Goal: Task Accomplishment & Management: Complete application form

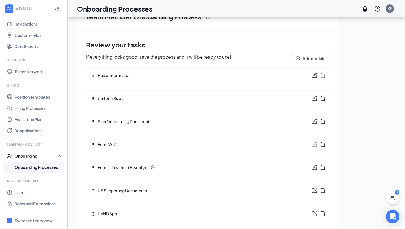
scroll to position [34, 0]
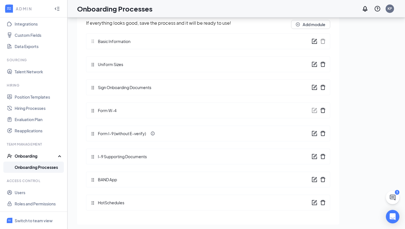
click at [91, 180] on div "Review your tasks If everything looks good, save the process and it will be rea…" at bounding box center [208, 110] width 244 height 209
click at [312, 63] on icon "form" at bounding box center [314, 65] width 6 height 6
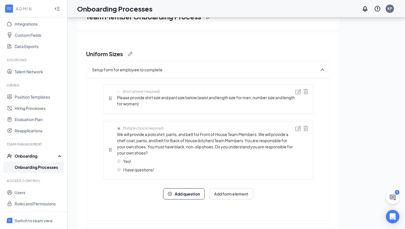
scroll to position [48, 0]
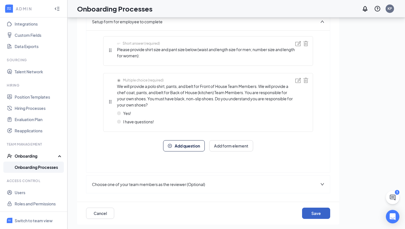
click at [323, 217] on button "Save" at bounding box center [316, 213] width 28 height 11
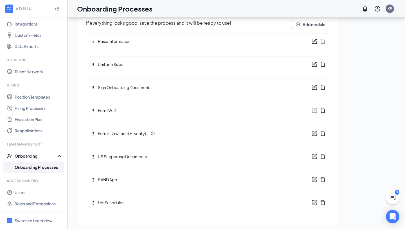
scroll to position [34, 0]
click at [313, 180] on icon "form" at bounding box center [314, 178] width 3 height 3
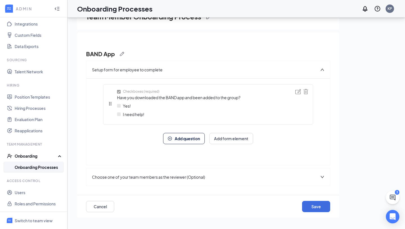
scroll to position [0, 0]
click at [323, 207] on button "Save" at bounding box center [316, 206] width 28 height 11
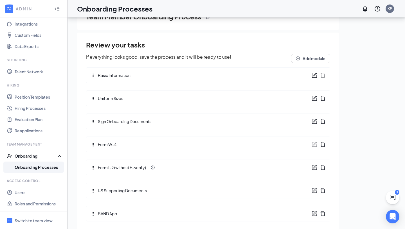
scroll to position [34, 0]
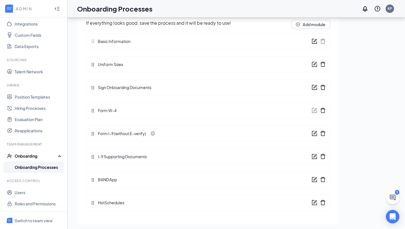
click at [315, 200] on icon "form" at bounding box center [314, 203] width 6 height 6
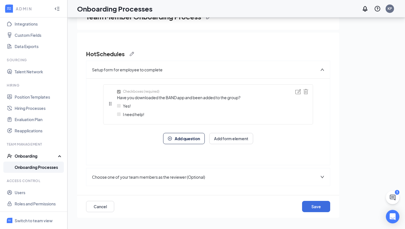
scroll to position [0, 0]
click at [316, 206] on button "Save" at bounding box center [316, 206] width 28 height 11
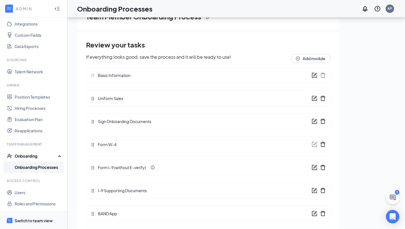
click at [39, 217] on span "Switch to team view" at bounding box center [39, 220] width 48 height 17
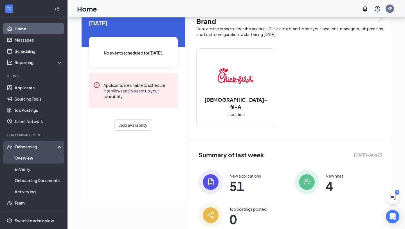
click at [36, 159] on link "Overview" at bounding box center [39, 157] width 48 height 11
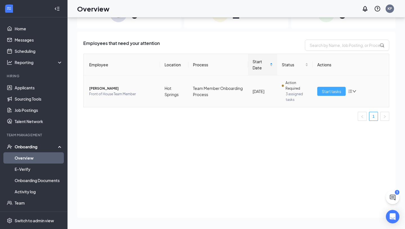
click at [328, 92] on span "Start tasks" at bounding box center [330, 91] width 19 height 6
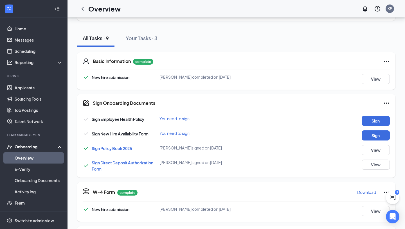
scroll to position [51, 0]
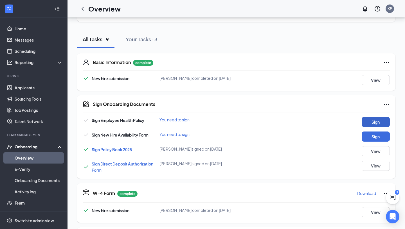
click at [375, 120] on button "Sign" at bounding box center [375, 122] width 28 height 10
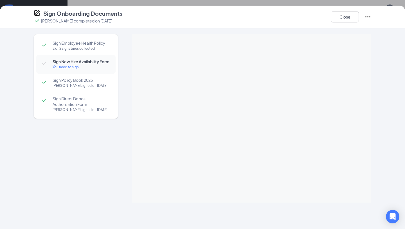
scroll to position [92, 0]
click at [345, 16] on button "Close" at bounding box center [344, 16] width 28 height 11
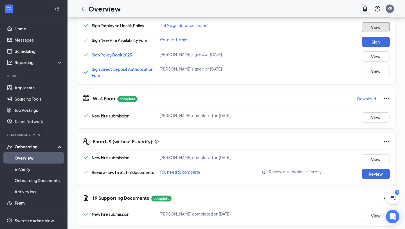
scroll to position [150, 0]
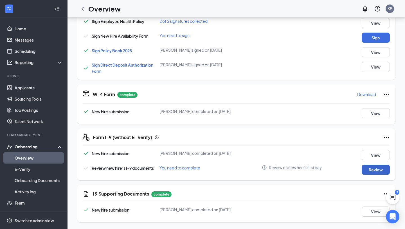
click at [379, 168] on button "Review" at bounding box center [375, 170] width 28 height 10
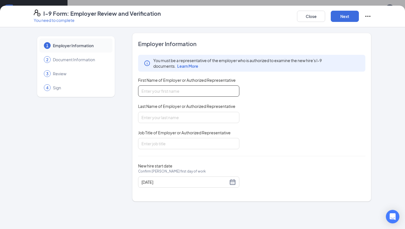
click at [235, 92] on input "First Name of Employer or Authorized Representative" at bounding box center [188, 90] width 101 height 11
type input "Katharine"
type input "Pike"
type input "Executive Assistant"
click at [355, 16] on button "Next" at bounding box center [344, 16] width 28 height 11
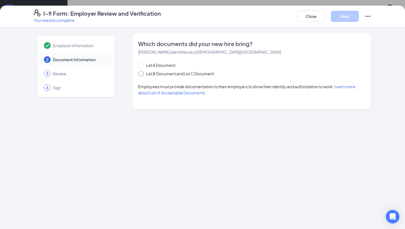
click at [181, 74] on span "List B Document and List C Document" at bounding box center [180, 74] width 73 height 6
click at [142, 74] on input "List B Document and List C Document" at bounding box center [140, 73] width 4 height 4
radio input "true"
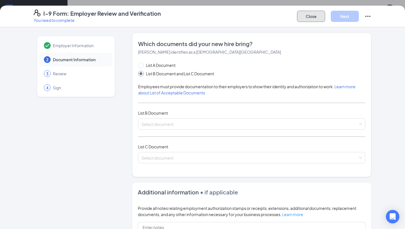
click at [310, 20] on button "Close" at bounding box center [311, 16] width 28 height 11
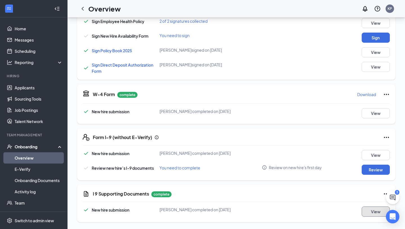
click at [374, 213] on button "View" at bounding box center [375, 212] width 28 height 10
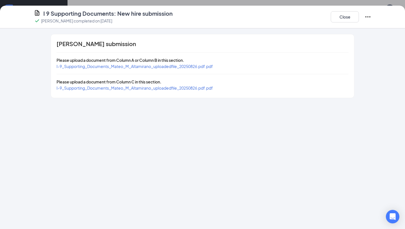
click at [200, 69] on span "I-9_Supporting_Documents_Mateo_M_Altamirano_uploadedfile_20250826.pdf.pdf" at bounding box center [134, 66] width 156 height 5
click at [121, 89] on span "I-9_Supporting_Documents_Mateo_M_Altamirano_uploadedfile_20250826.pdf.pdf" at bounding box center [134, 87] width 156 height 5
click at [349, 19] on button "Close" at bounding box center [344, 16] width 28 height 11
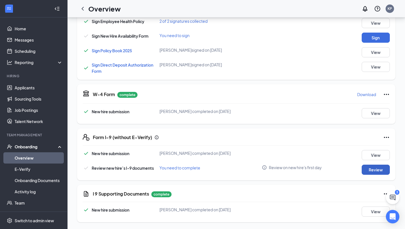
click at [376, 169] on button "Review" at bounding box center [375, 170] width 28 height 10
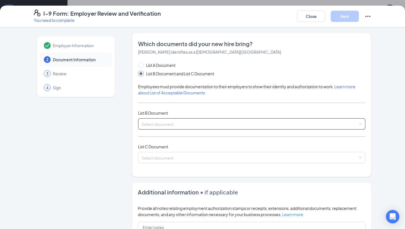
click at [173, 123] on input "search" at bounding box center [249, 123] width 216 height 8
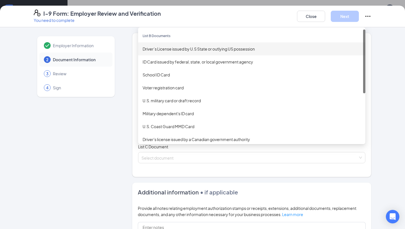
click at [166, 49] on div "Driver’s License issued by U.S State or outlying US possession" at bounding box center [251, 49] width 218 height 6
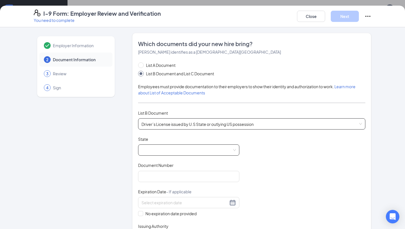
click at [195, 145] on span at bounding box center [188, 150] width 94 height 11
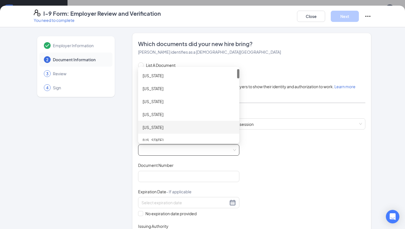
click at [168, 124] on div "[US_STATE]" at bounding box center [188, 127] width 101 height 13
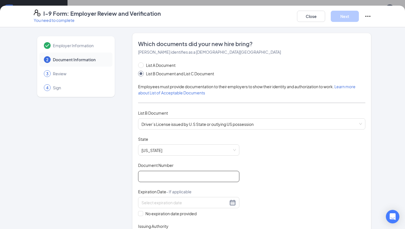
click at [169, 174] on input "Document Number" at bounding box center [188, 176] width 101 height 11
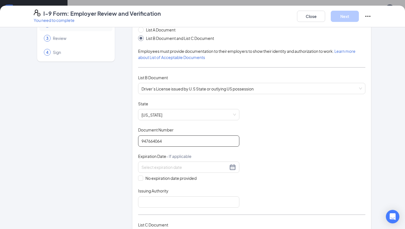
scroll to position [39, 0]
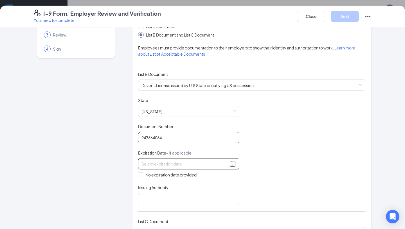
type input "947664064"
click at [174, 165] on input at bounding box center [184, 164] width 87 height 6
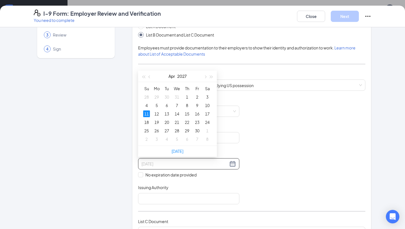
click at [147, 114] on div "11" at bounding box center [146, 113] width 7 height 7
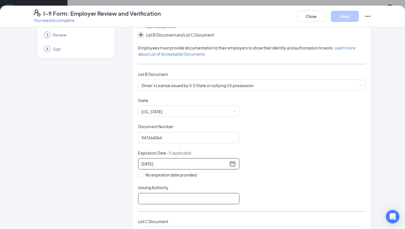
type input "04/11/2027"
click at [167, 196] on input "Issuing Authority" at bounding box center [188, 198] width 101 height 11
type input "[US_STATE]"
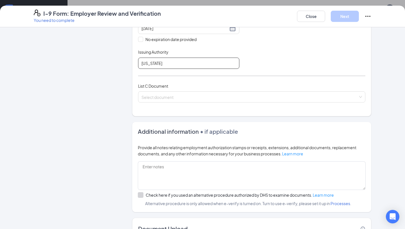
scroll to position [175, 0]
click at [173, 89] on div "List C Document Select document" at bounding box center [251, 95] width 227 height 26
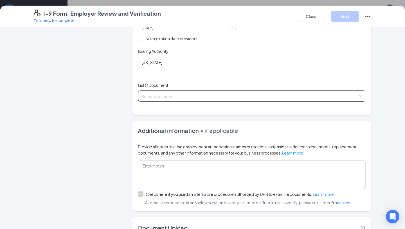
click at [174, 93] on input "search" at bounding box center [249, 95] width 216 height 8
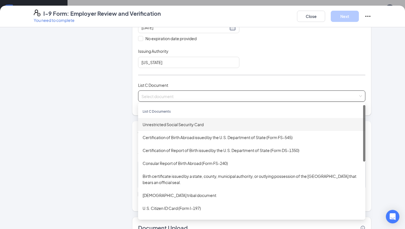
click at [168, 123] on div "Unrestricted Social Security Card" at bounding box center [251, 124] width 218 height 6
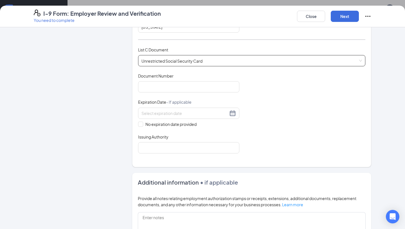
scroll to position [211, 0]
click at [169, 90] on input "Document Number" at bounding box center [188, 86] width 101 height 11
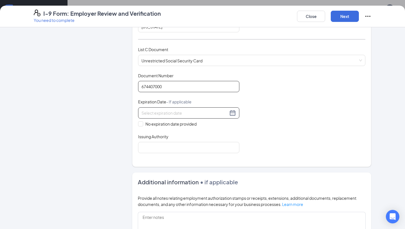
type input "674407000"
click at [195, 113] on input at bounding box center [184, 113] width 87 height 6
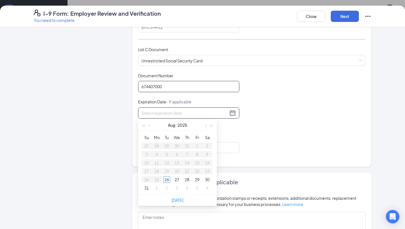
click at [219, 91] on input "674407000" at bounding box center [188, 86] width 101 height 11
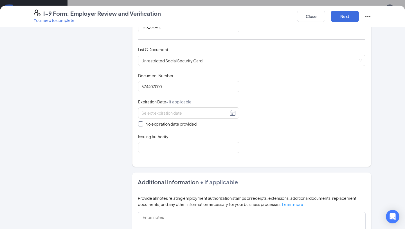
click at [152, 125] on span "No expiration date provided" at bounding box center [171, 124] width 56 height 6
click at [142, 125] on input "No expiration date provided" at bounding box center [140, 123] width 4 height 4
checkbox input "true"
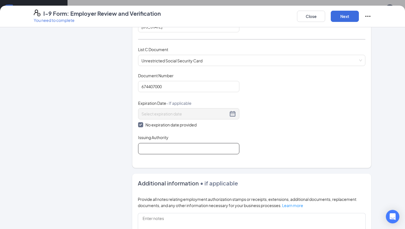
click at [159, 147] on input "Issuing Authority" at bounding box center [188, 148] width 101 height 11
type input "Social Security"
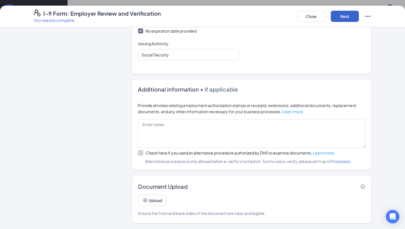
click at [350, 18] on button "Next" at bounding box center [344, 16] width 28 height 11
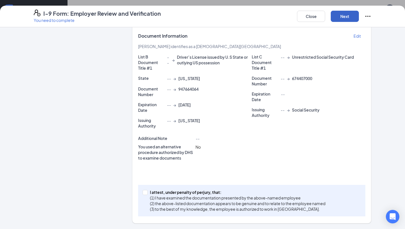
scroll to position [100, 0]
click at [145, 193] on input "I attest, under penalty of perjury, that: (1) I have examined the documentation…" at bounding box center [144, 192] width 4 height 4
checkbox input "true"
click at [353, 15] on button "Next" at bounding box center [344, 16] width 28 height 11
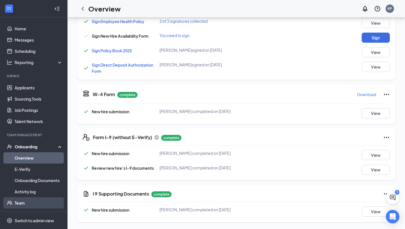
click at [20, 202] on link "Team" at bounding box center [39, 202] width 48 height 11
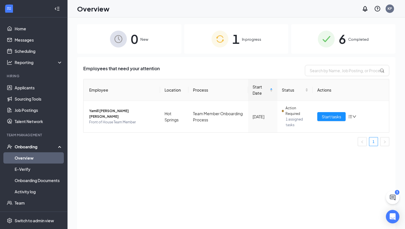
click at [240, 40] on div "1 In progress" at bounding box center [236, 39] width 104 height 30
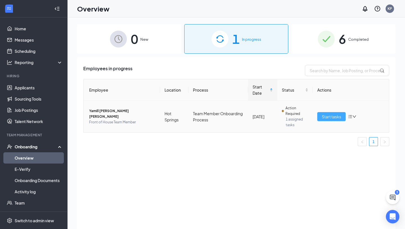
click at [330, 116] on span "Start tasks" at bounding box center [330, 117] width 19 height 6
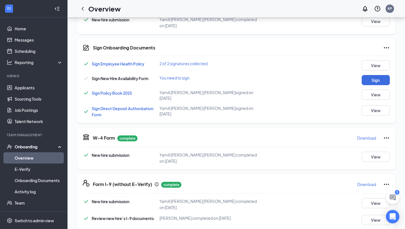
scroll to position [110, 0]
click at [370, 77] on button "Sign" at bounding box center [375, 80] width 28 height 10
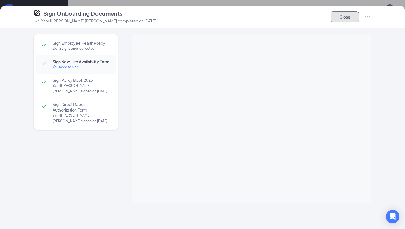
click at [346, 17] on button "Close" at bounding box center [344, 16] width 28 height 11
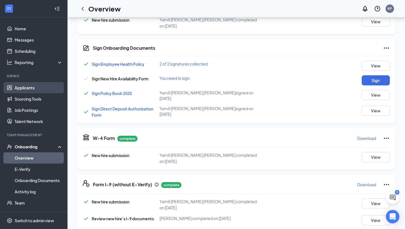
click at [25, 86] on link "Applicants" at bounding box center [39, 87] width 48 height 11
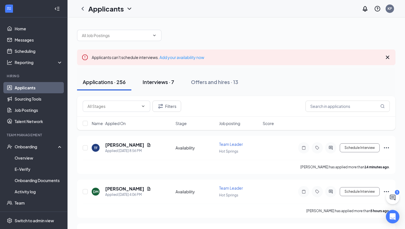
click at [152, 81] on div "Interviews · 7" at bounding box center [157, 81] width 31 height 7
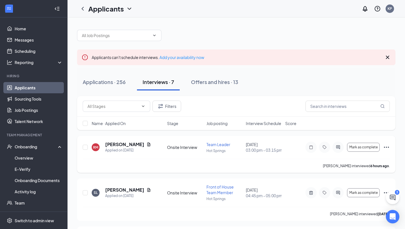
click at [387, 148] on icon "Ellipses" at bounding box center [386, 147] width 7 height 7
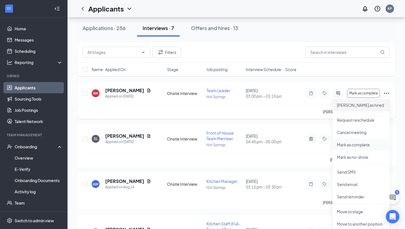
scroll to position [21, 0]
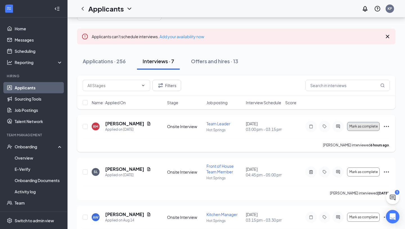
click at [366, 126] on span "Mark as complete" at bounding box center [363, 126] width 28 height 4
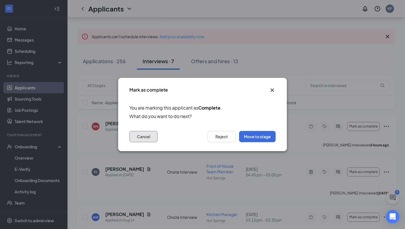
click at [146, 137] on button "Cancel" at bounding box center [143, 136] width 28 height 11
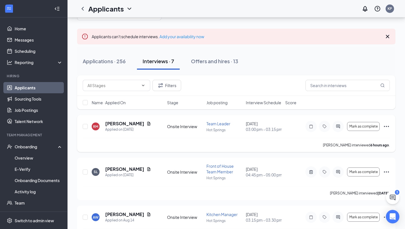
click at [384, 126] on icon "Ellipses" at bounding box center [386, 126] width 7 height 7
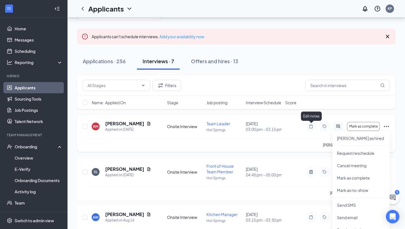
click at [309, 127] on icon "Note" at bounding box center [310, 126] width 3 height 4
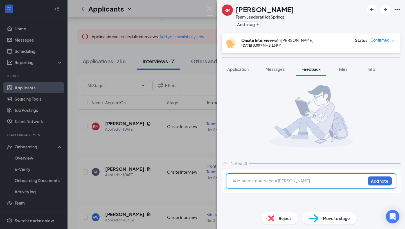
click at [264, 178] on div at bounding box center [299, 181] width 132 height 6
click at [386, 180] on button "Add note" at bounding box center [380, 180] width 24 height 9
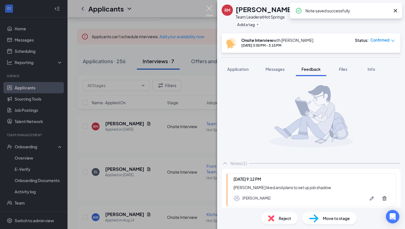
click at [208, 9] on img at bounding box center [209, 11] width 7 height 11
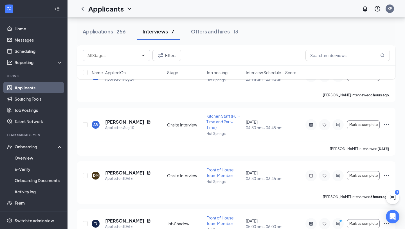
scroll to position [163, 0]
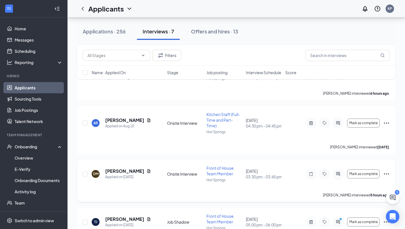
click at [384, 175] on icon "Ellipses" at bounding box center [386, 174] width 7 height 7
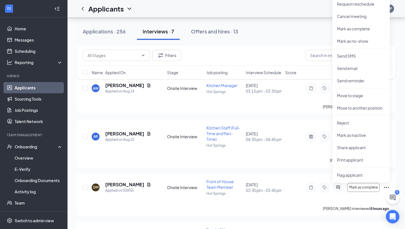
scroll to position [148, 0]
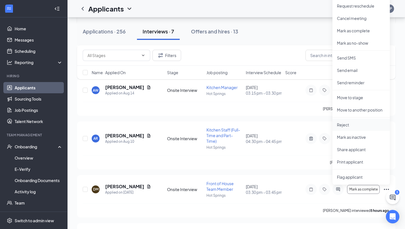
click at [347, 127] on p "Reject" at bounding box center [361, 125] width 48 height 6
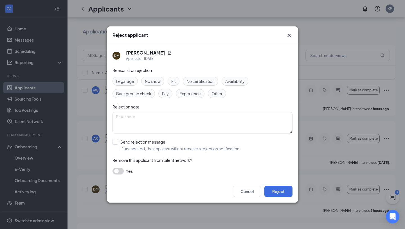
click at [175, 77] on div "Fit" at bounding box center [173, 81] width 12 height 9
click at [187, 135] on div "Reasons for rejection Legal age No show Fit No certification Availability Backg…" at bounding box center [202, 123] width 180 height 113
click at [174, 125] on textarea at bounding box center [202, 122] width 180 height 21
type textarea "no per shelly after interview"
click at [279, 189] on button "Reject" at bounding box center [278, 191] width 28 height 11
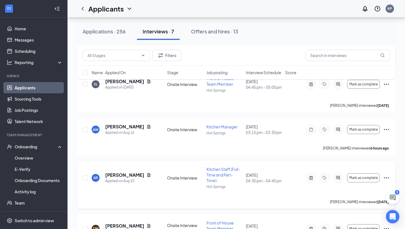
scroll to position [111, 0]
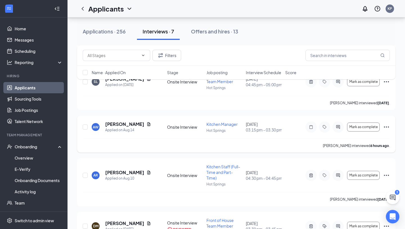
click at [384, 127] on icon "Ellipses" at bounding box center [386, 126] width 5 height 1
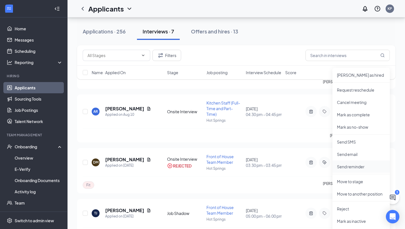
scroll to position [175, 0]
click at [343, 206] on p "Reject" at bounding box center [361, 208] width 48 height 6
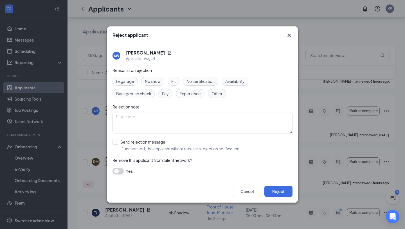
click at [156, 81] on span "No show" at bounding box center [153, 81] width 16 height 6
click at [165, 121] on textarea at bounding box center [202, 122] width 180 height 21
type textarea "did not show up to interview"
click at [277, 194] on button "Reject" at bounding box center [278, 191] width 28 height 11
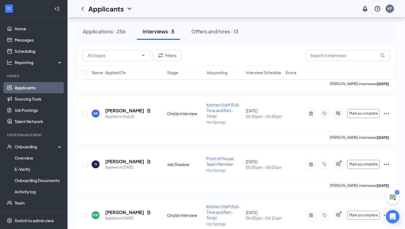
scroll to position [154, 0]
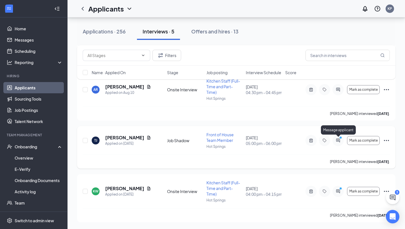
click at [336, 139] on icon "ActiveChat" at bounding box center [338, 141] width 4 height 4
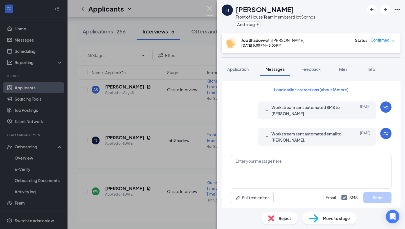
click at [209, 8] on img at bounding box center [209, 11] width 7 height 11
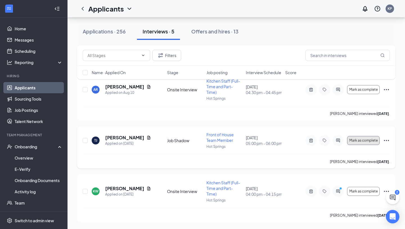
click at [368, 140] on span "Mark as complete" at bounding box center [363, 141] width 28 height 4
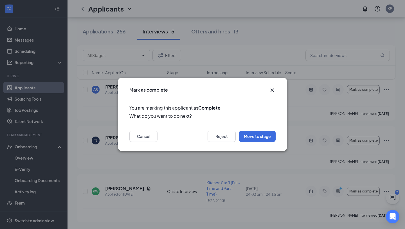
click at [264, 138] on button "Move to stage" at bounding box center [257, 136] width 37 height 11
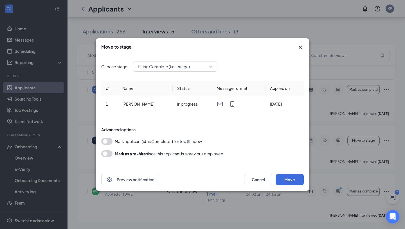
click at [108, 142] on button "button" at bounding box center [106, 141] width 11 height 7
click at [292, 181] on button "Move" at bounding box center [289, 179] width 28 height 11
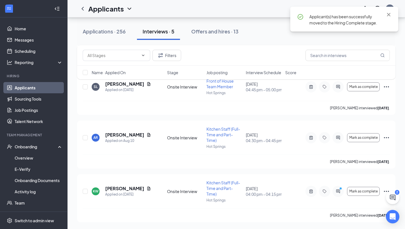
scroll to position [106, 0]
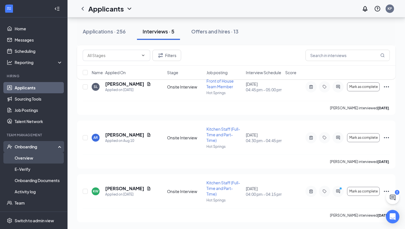
click at [22, 160] on link "Overview" at bounding box center [39, 157] width 48 height 11
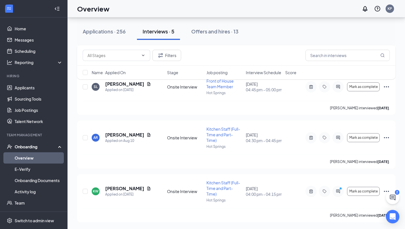
scroll to position [25, 0]
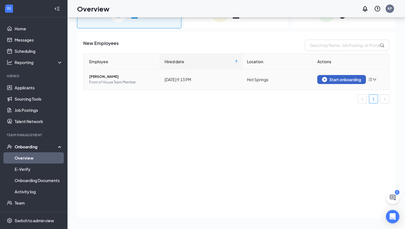
click at [349, 79] on div "Start onboarding" at bounding box center [341, 79] width 39 height 5
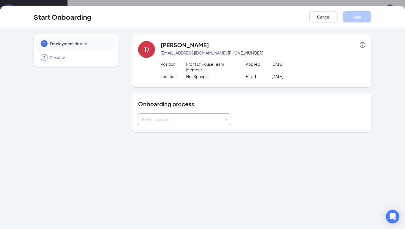
click at [190, 120] on div "Select a process" at bounding box center [183, 120] width 82 height 6
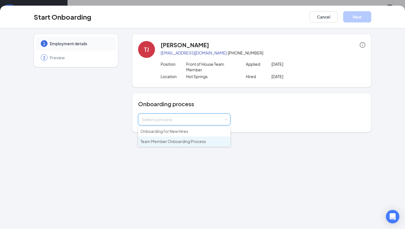
click at [191, 144] on li "Team Member Onboarding Process" at bounding box center [184, 142] width 92 height 10
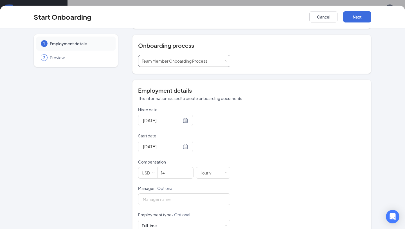
scroll to position [60, 0]
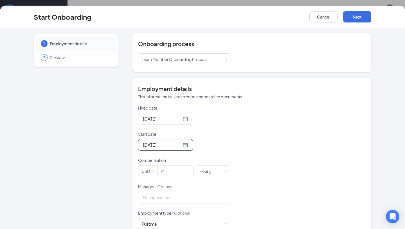
click at [182, 146] on div "Aug 18, 2025" at bounding box center [165, 145] width 55 height 12
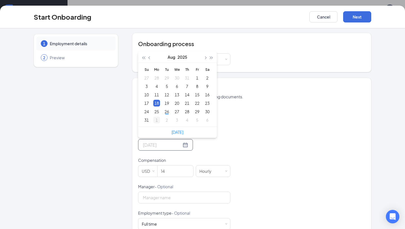
type input "Sep 1, 2025"
click at [158, 119] on div "1" at bounding box center [156, 120] width 7 height 7
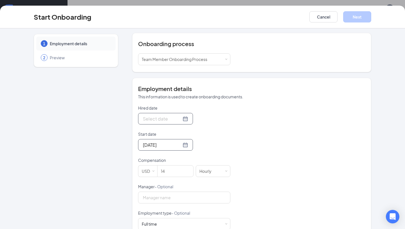
click at [167, 119] on input "Hired date" at bounding box center [162, 118] width 39 height 7
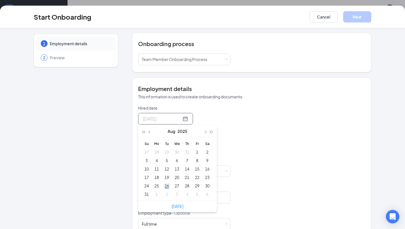
type input "Aug 26, 2025"
click at [166, 185] on div "26" at bounding box center [166, 185] width 7 height 7
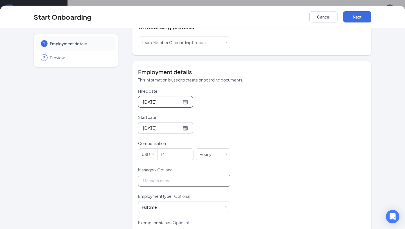
scroll to position [124, 0]
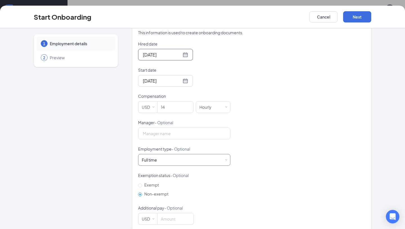
click at [194, 161] on div "Full time Works 30+ hours per week and is reasonably expected to work" at bounding box center [184, 159] width 85 height 11
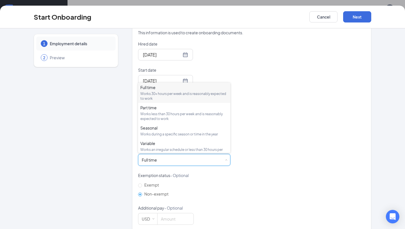
click at [285, 98] on div "Hired date Aug 26, 2025 Aug 2025 Su Mo Tu We Th Fr Sa 27 28 29 30 31 1 2 3 4 5 …" at bounding box center [251, 133] width 227 height 184
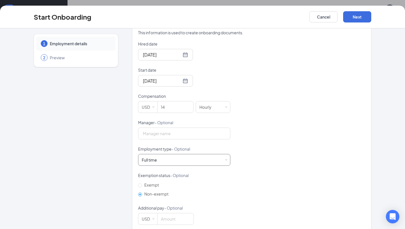
click at [200, 162] on div "Full time Works 30+ hours per week and is reasonably expected to work" at bounding box center [184, 159] width 85 height 11
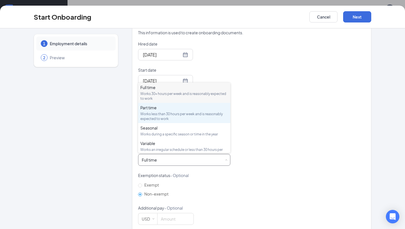
click at [178, 113] on div "Works less than 30 hours per week and is reasonably expected to work" at bounding box center [184, 117] width 88 height 10
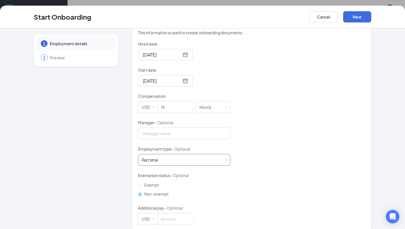
scroll to position [133, 0]
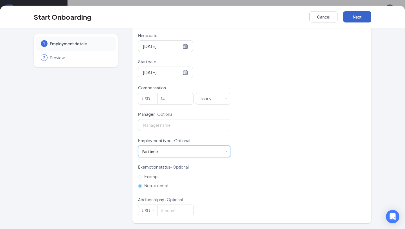
click at [363, 17] on button "Next" at bounding box center [357, 16] width 28 height 11
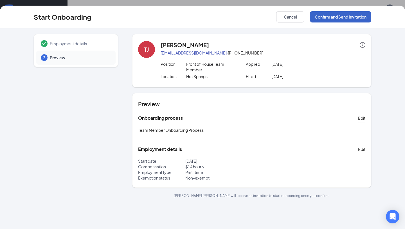
click at [342, 18] on button "Confirm and Send Invitation" at bounding box center [340, 16] width 61 height 11
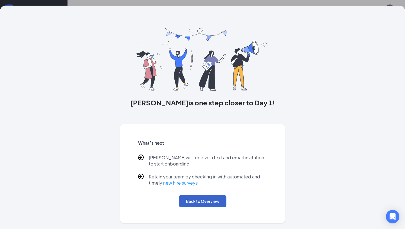
click at [193, 204] on button "Back to Overview" at bounding box center [202, 201] width 47 height 12
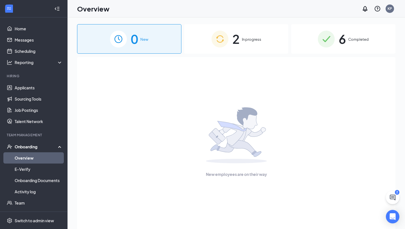
click at [241, 37] on div "2 In progress" at bounding box center [236, 39] width 104 height 30
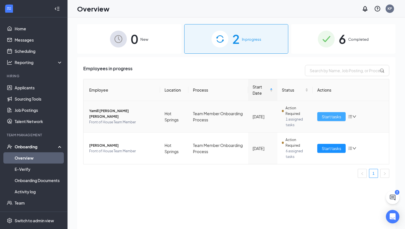
click at [328, 116] on span "Start tasks" at bounding box center [330, 117] width 19 height 6
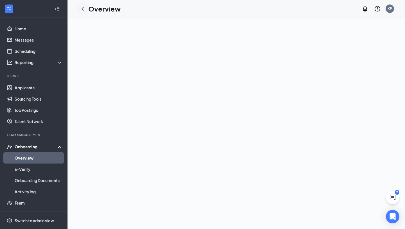
click at [85, 8] on icon "ChevronLeft" at bounding box center [82, 8] width 7 height 7
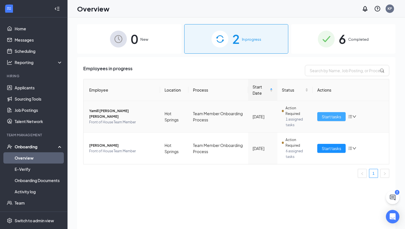
click at [322, 118] on span "Start tasks" at bounding box center [330, 117] width 19 height 6
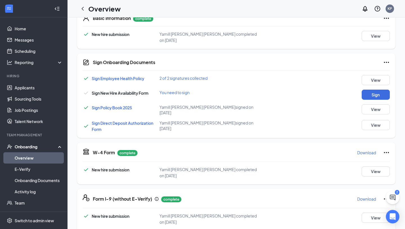
scroll to position [162, 0]
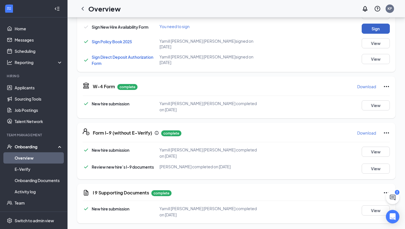
click at [373, 31] on button "Sign" at bounding box center [375, 29] width 28 height 10
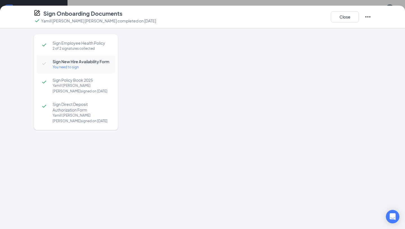
scroll to position [164, 0]
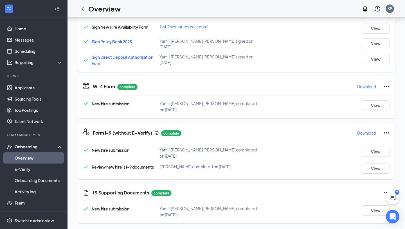
click at [28, 160] on link "Overview" at bounding box center [39, 157] width 48 height 11
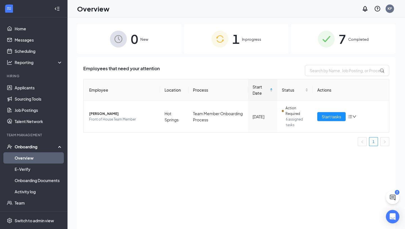
click at [345, 42] on span "7" at bounding box center [341, 38] width 7 height 19
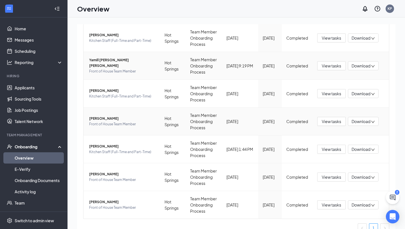
scroll to position [77, 0]
click at [110, 93] on span "[PERSON_NAME]" at bounding box center [122, 91] width 66 height 6
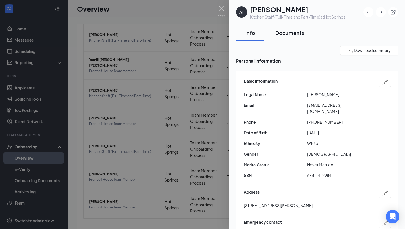
click at [289, 30] on div "Documents" at bounding box center [289, 32] width 29 height 7
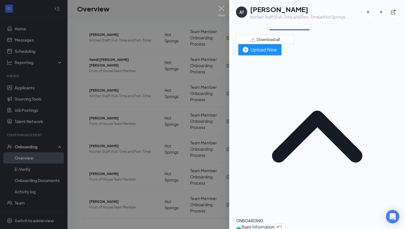
scroll to position [6, 0]
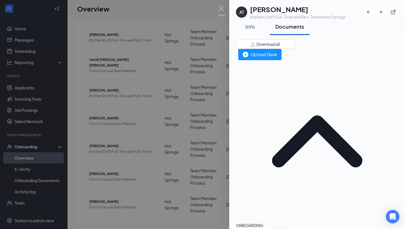
click at [222, 8] on img at bounding box center [221, 11] width 7 height 11
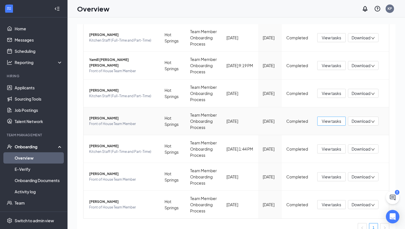
click at [331, 124] on button "View tasks" at bounding box center [331, 121] width 28 height 9
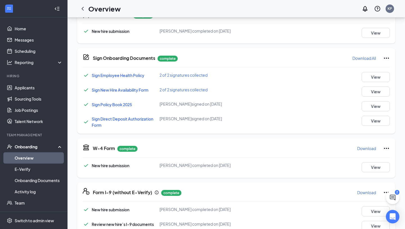
scroll to position [73, 0]
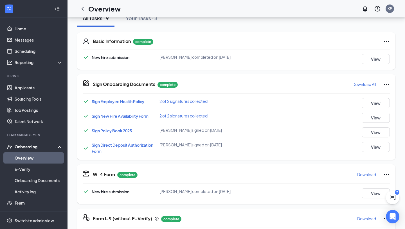
click at [135, 115] on span "Sign New Hire Availability Form" at bounding box center [120, 116] width 57 height 5
click at [381, 114] on button "View" at bounding box center [375, 118] width 28 height 10
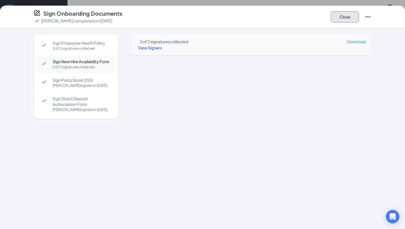
click at [348, 18] on button "Close" at bounding box center [344, 16] width 28 height 11
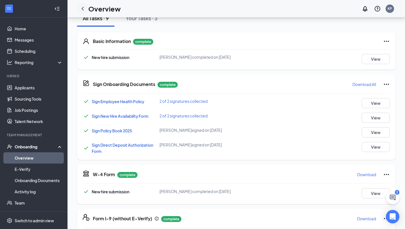
click at [85, 9] on icon "ChevronLeft" at bounding box center [82, 8] width 7 height 7
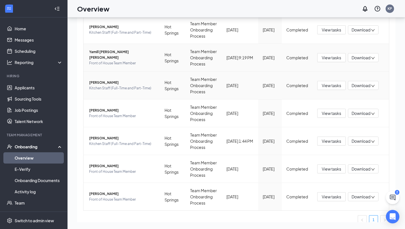
scroll to position [60, 0]
click at [328, 140] on span "View tasks" at bounding box center [330, 140] width 19 height 6
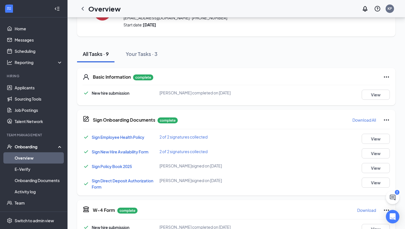
scroll to position [37, 0]
click at [376, 153] on button "View" at bounding box center [375, 153] width 28 height 10
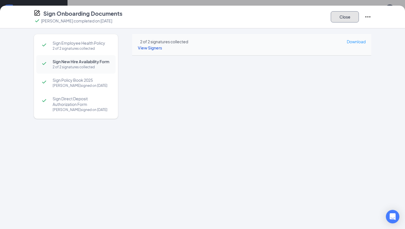
click at [346, 18] on button "Close" at bounding box center [344, 16] width 28 height 11
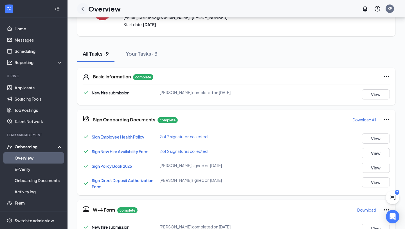
click at [82, 9] on icon "ChevronLeft" at bounding box center [82, 9] width 2 height 4
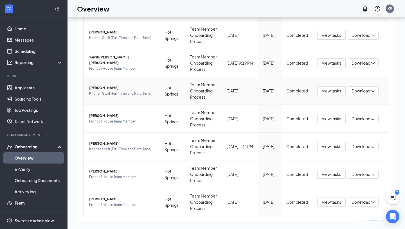
scroll to position [55, 0]
click at [333, 175] on span "View tasks" at bounding box center [330, 174] width 19 height 6
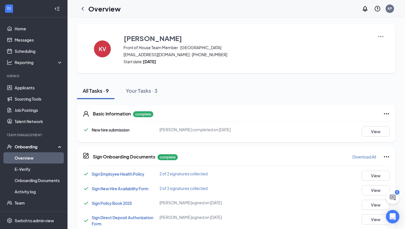
scroll to position [27, 0]
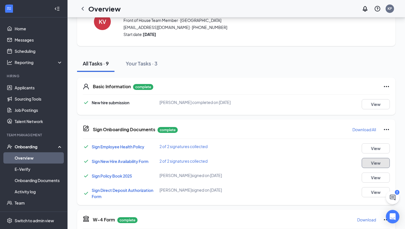
click at [379, 160] on button "View" at bounding box center [375, 163] width 28 height 10
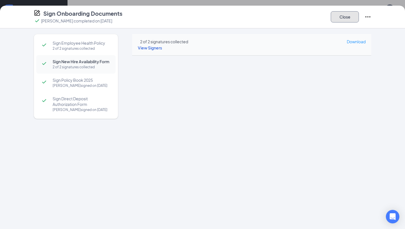
click at [343, 18] on button "Close" at bounding box center [344, 16] width 28 height 11
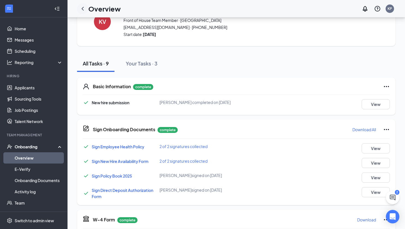
click at [83, 10] on icon "ChevronLeft" at bounding box center [82, 8] width 7 height 7
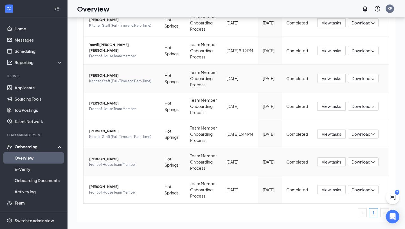
scroll to position [86, 0]
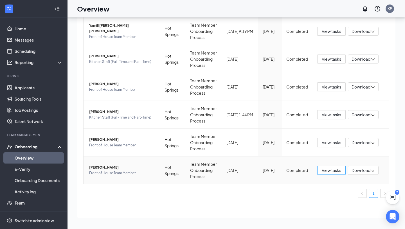
click at [333, 170] on span "View tasks" at bounding box center [330, 170] width 19 height 6
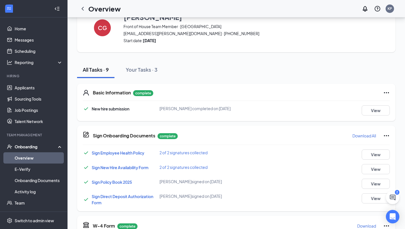
scroll to position [22, 0]
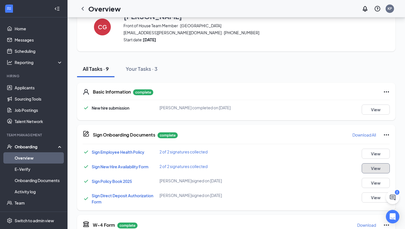
click at [370, 167] on button "View" at bounding box center [375, 168] width 28 height 10
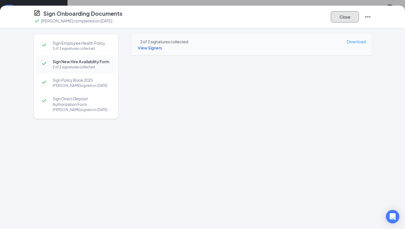
click at [346, 17] on button "Close" at bounding box center [344, 16] width 28 height 11
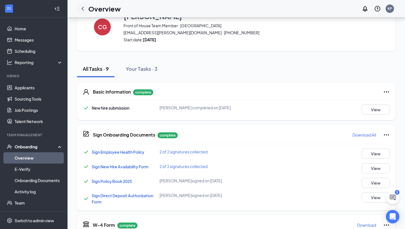
click at [82, 11] on icon "ChevronLeft" at bounding box center [82, 8] width 7 height 7
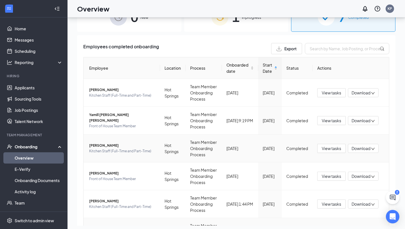
scroll to position [86, 0]
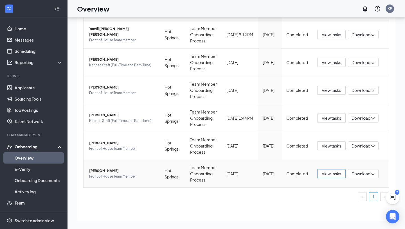
click at [334, 173] on span "View tasks" at bounding box center [330, 174] width 19 height 6
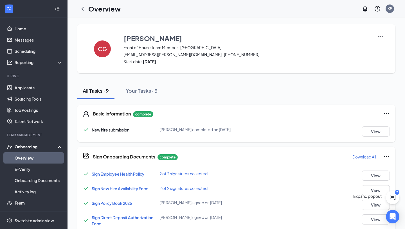
click at [398, 197] on button at bounding box center [392, 197] width 13 height 13
click at [363, 198] on h3 "Chat" at bounding box center [368, 194] width 10 height 7
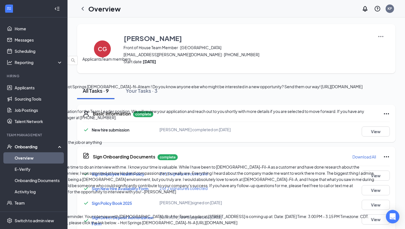
click at [337, 119] on div "Thank you for completing your application for the Team Leader position. We will…" at bounding box center [187, 114] width 374 height 12
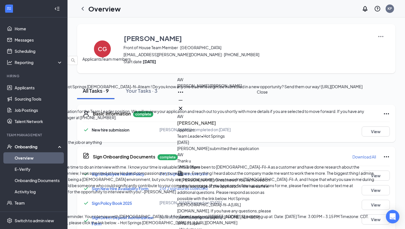
click at [182, 107] on icon "Cross" at bounding box center [180, 108] width 3 height 3
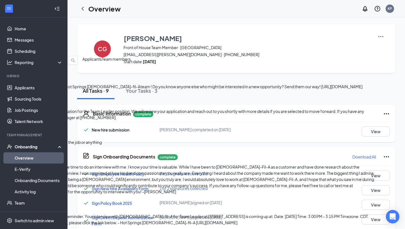
click at [336, 164] on div "I wanted to thank you for spending the time to do an interview with me. I know …" at bounding box center [187, 179] width 374 height 31
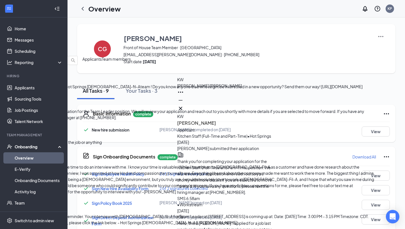
scroll to position [-207, 0]
click at [184, 107] on icon "Cross" at bounding box center [180, 108] width 7 height 7
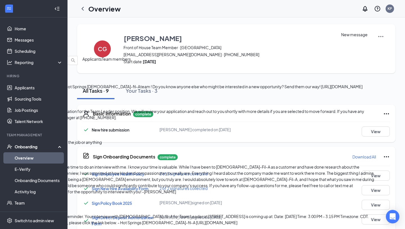
click at [8, 48] on button at bounding box center [4, 51] width 7 height 7
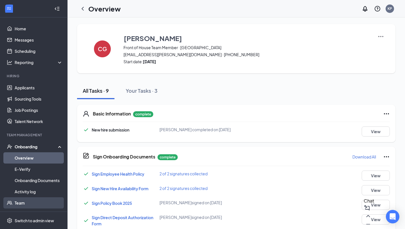
click at [21, 202] on link "Team" at bounding box center [39, 202] width 48 height 11
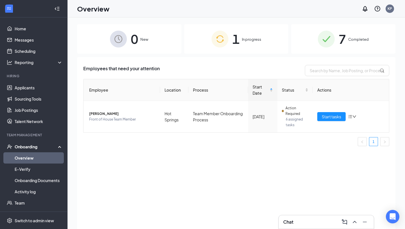
click at [342, 37] on span "7" at bounding box center [341, 38] width 7 height 19
